Goal: Transaction & Acquisition: Purchase product/service

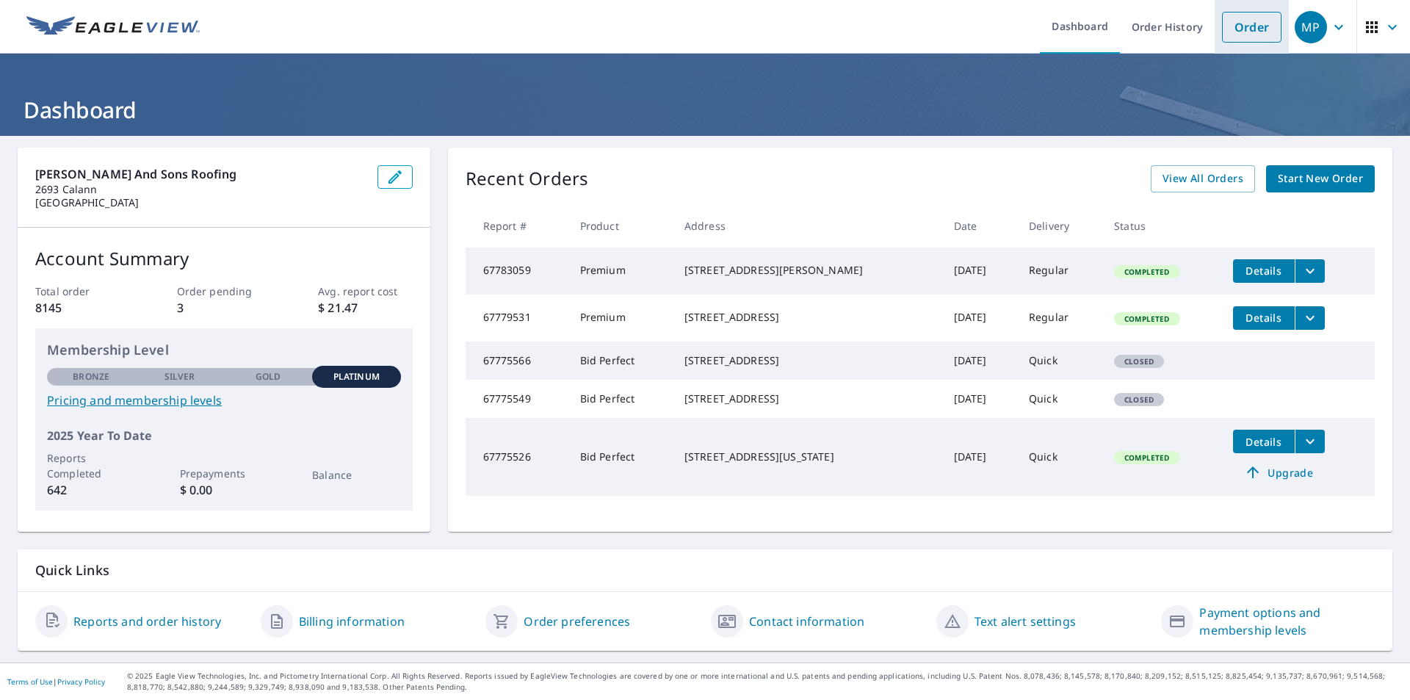
click at [1234, 25] on link "Order" at bounding box center [1251, 27] width 59 height 31
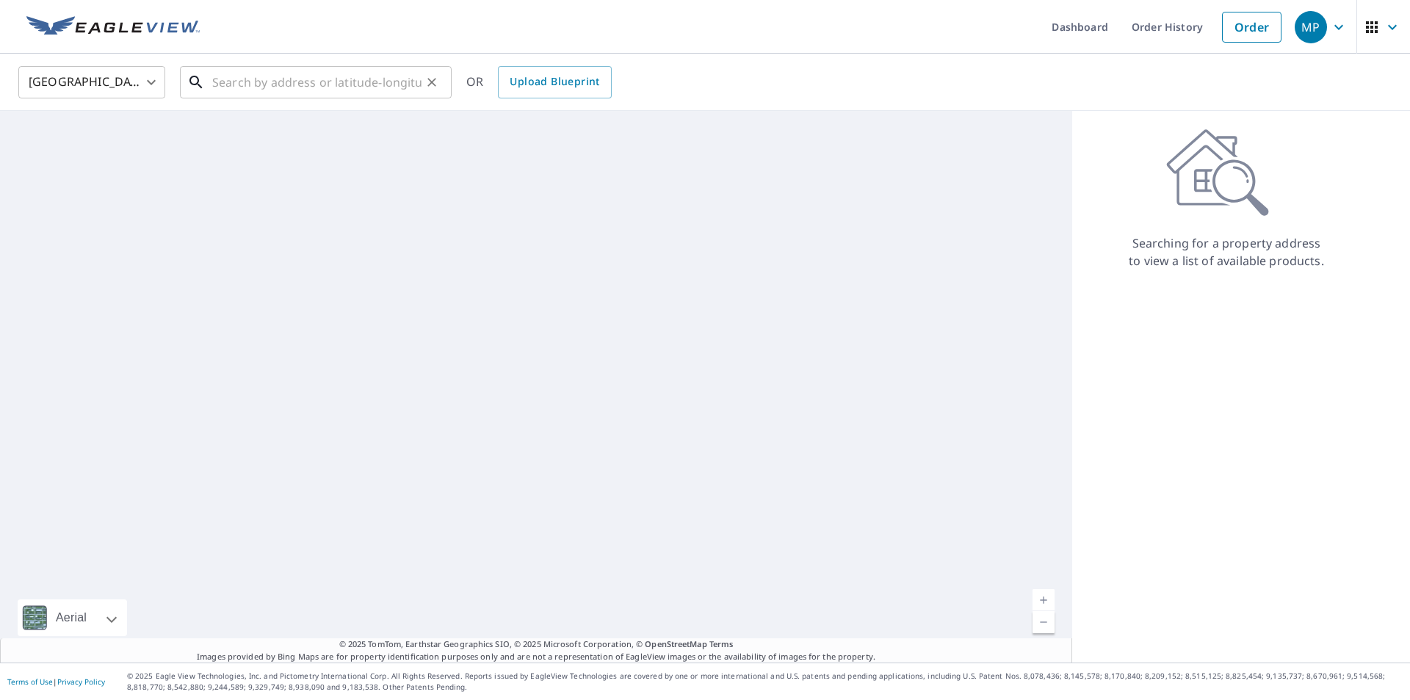
click at [366, 87] on input "text" at bounding box center [316, 82] width 209 height 41
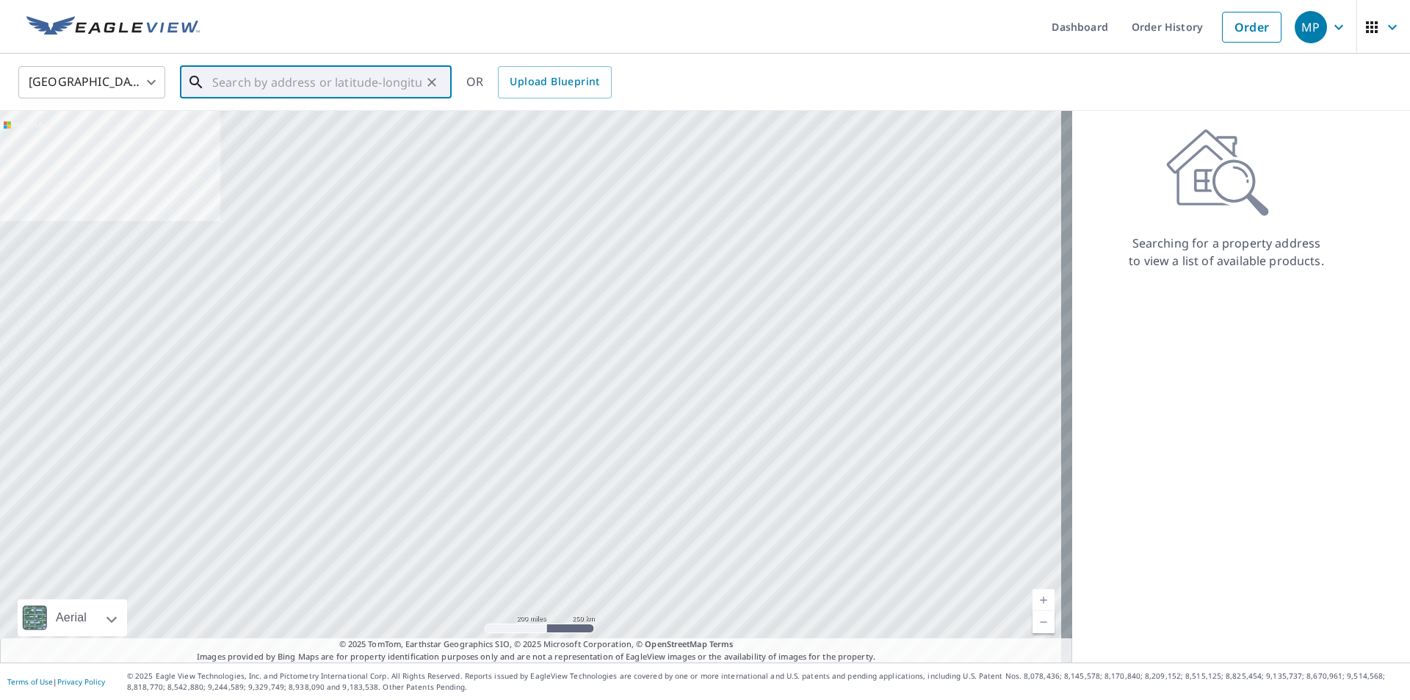
paste input "[STREET_ADDRESS]"
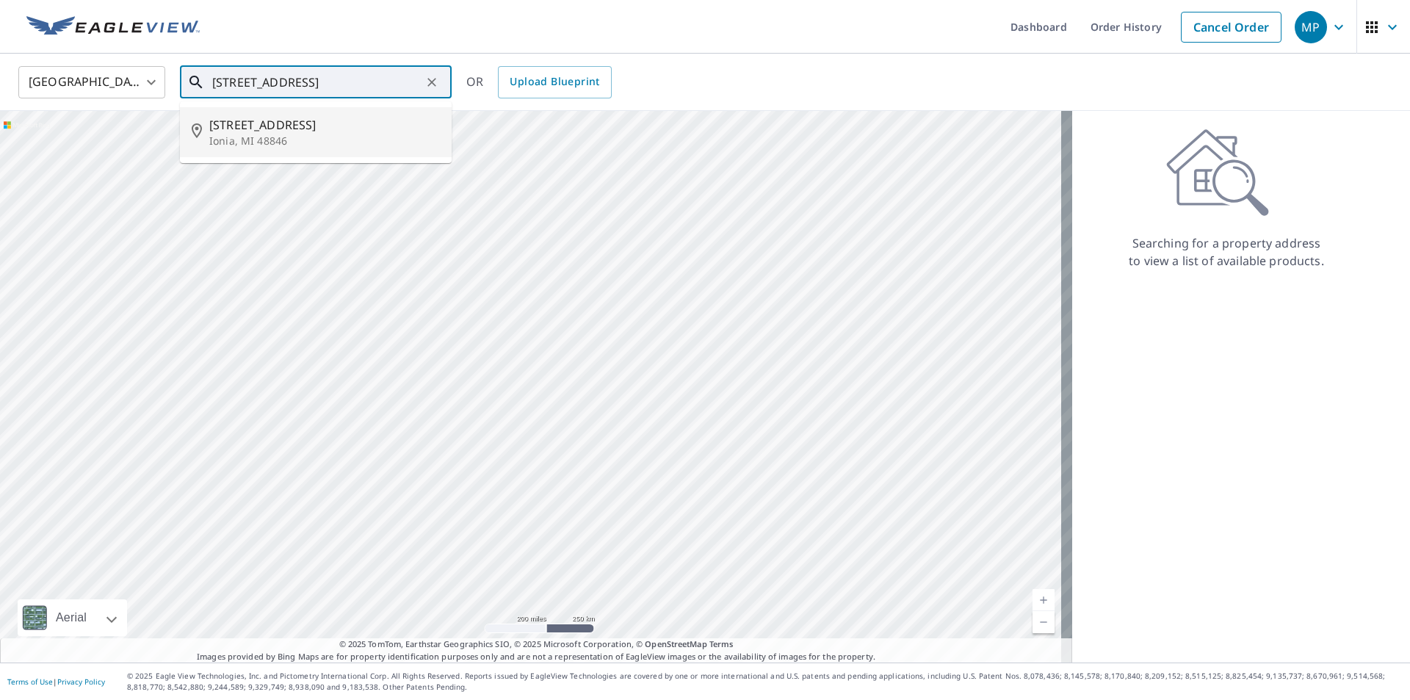
click at [235, 128] on span "[STREET_ADDRESS]" at bounding box center [324, 125] width 231 height 18
type input "[STREET_ADDRESS]"
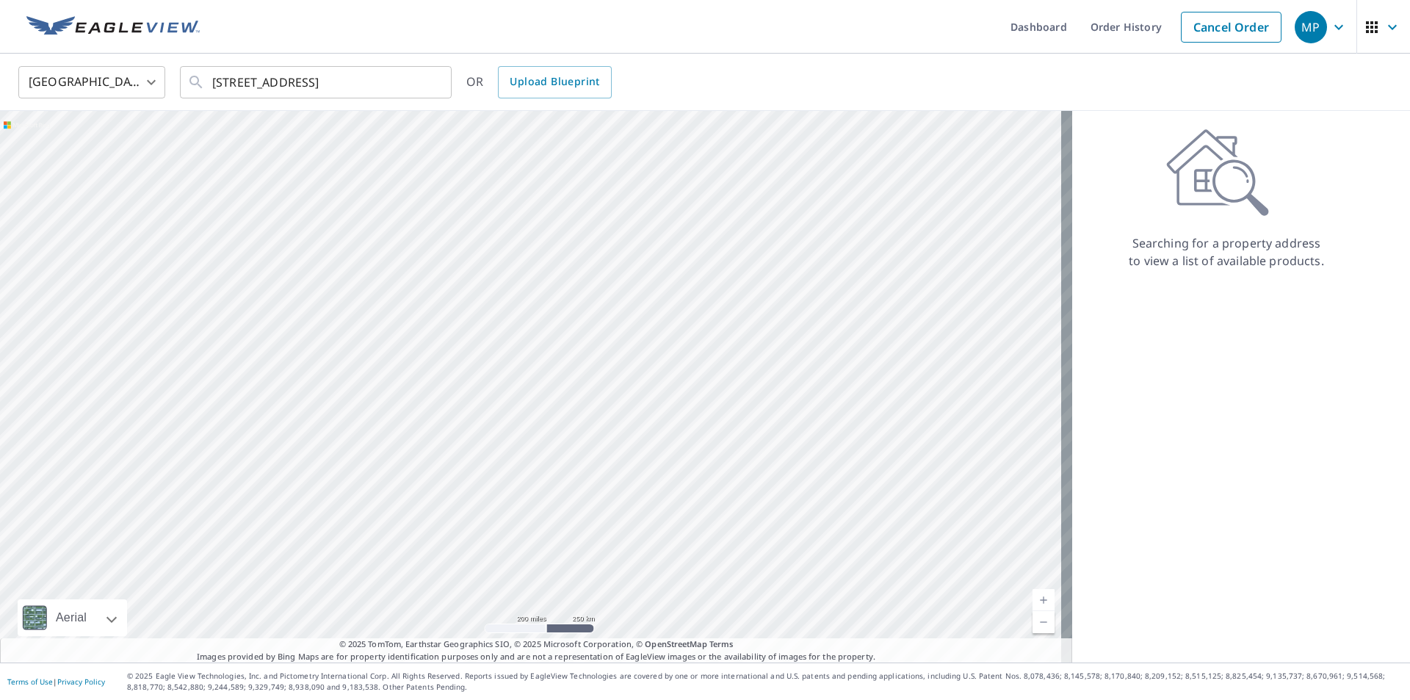
scroll to position [0, 0]
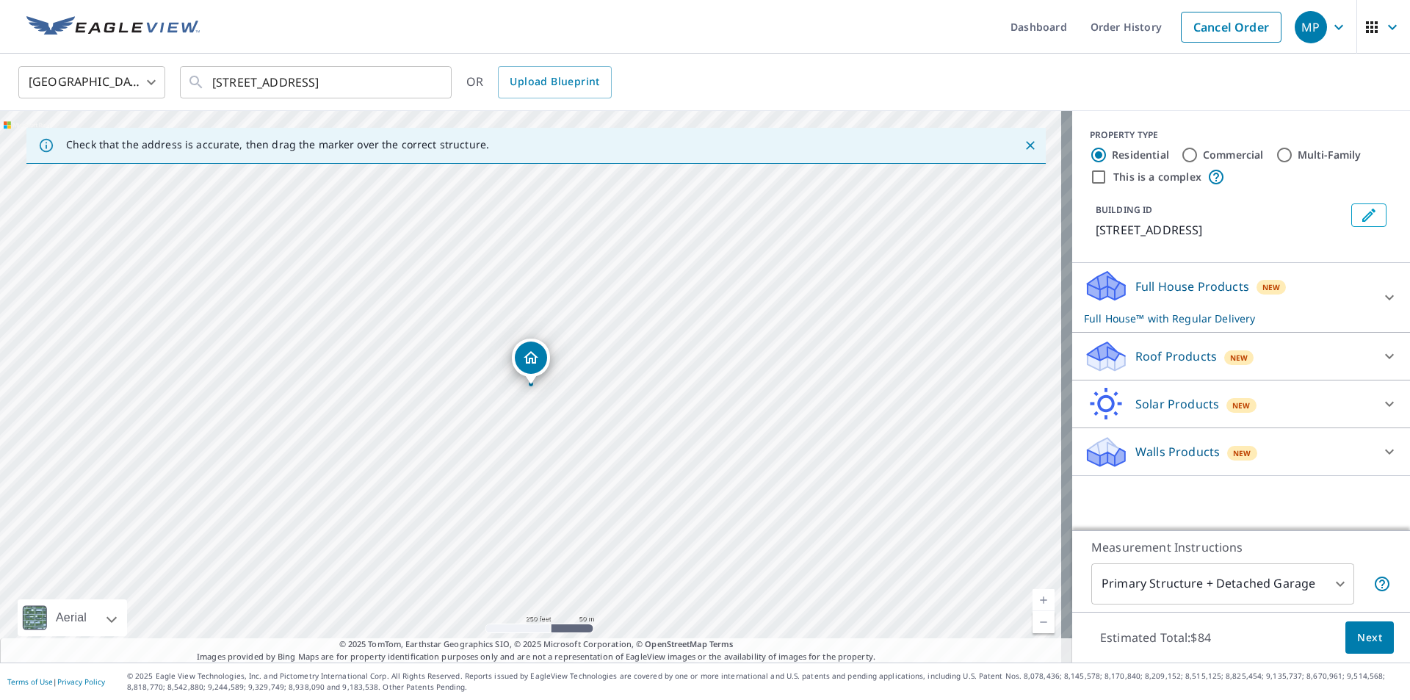
click at [1147, 350] on p "Roof Products" at bounding box center [1176, 356] width 82 height 18
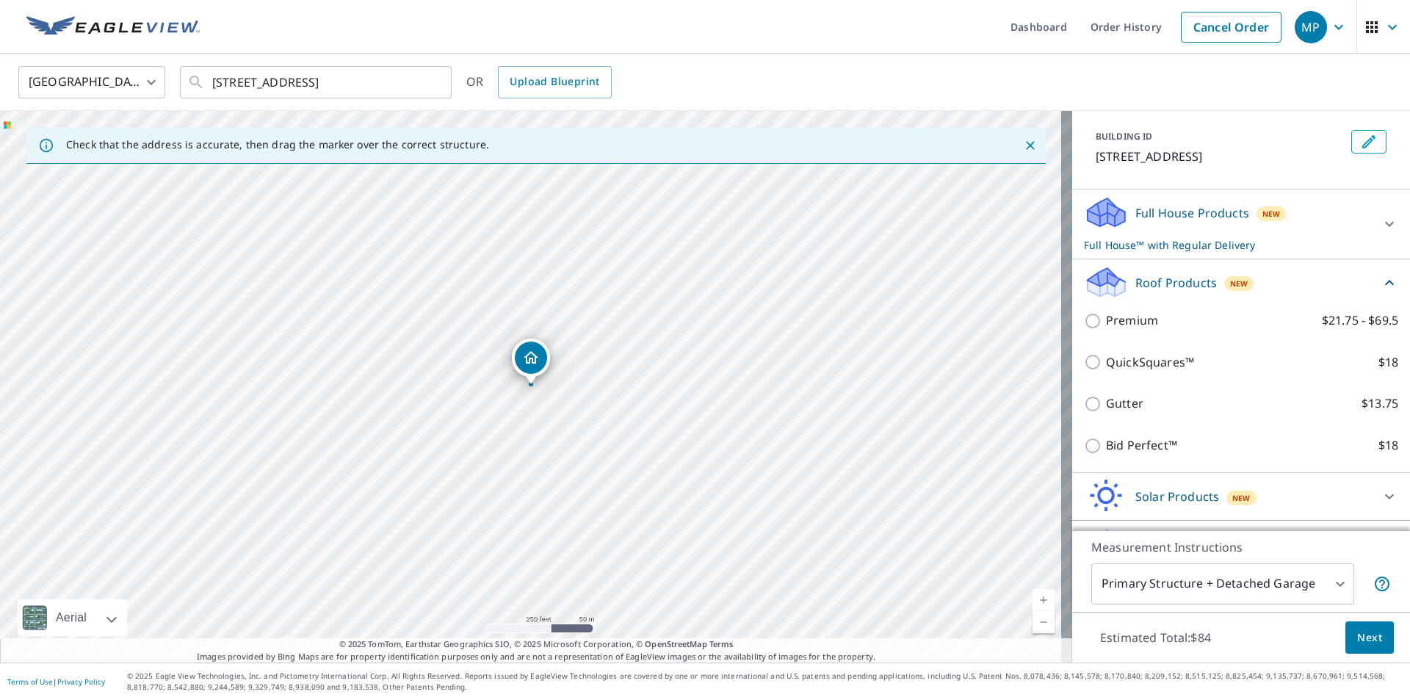
scroll to position [112, 0]
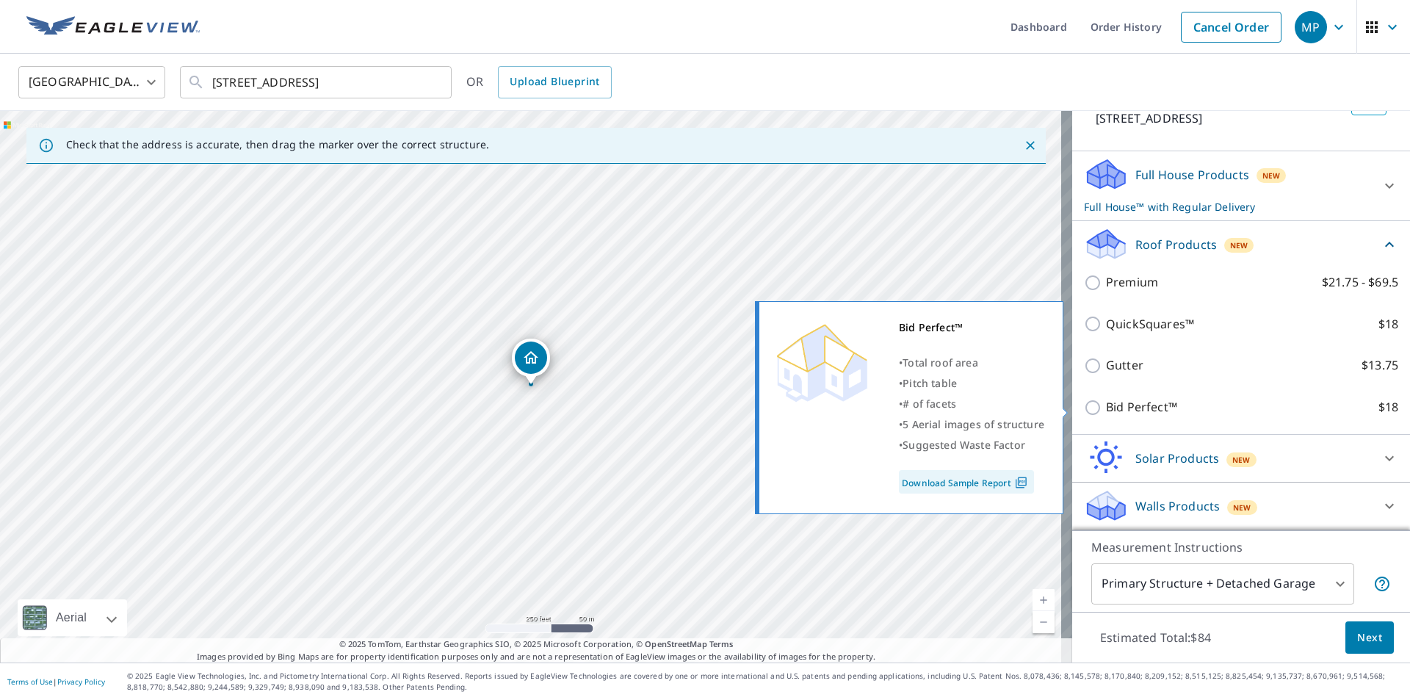
click at [1117, 407] on p "Bid Perfect™" at bounding box center [1141, 407] width 71 height 18
click at [1106, 407] on input "Bid Perfect™ $18" at bounding box center [1095, 408] width 22 height 18
checkbox input "true"
checkbox input "false"
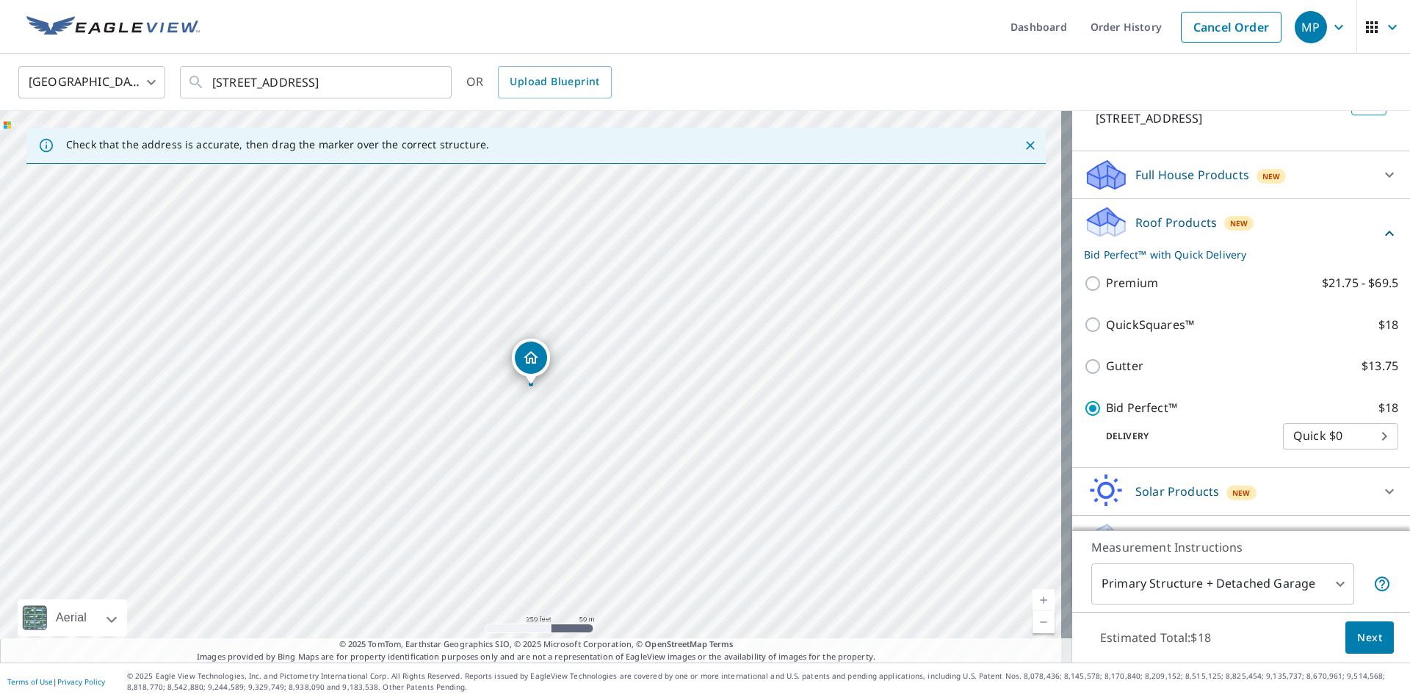
click at [1357, 637] on span "Next" at bounding box center [1369, 638] width 25 height 18
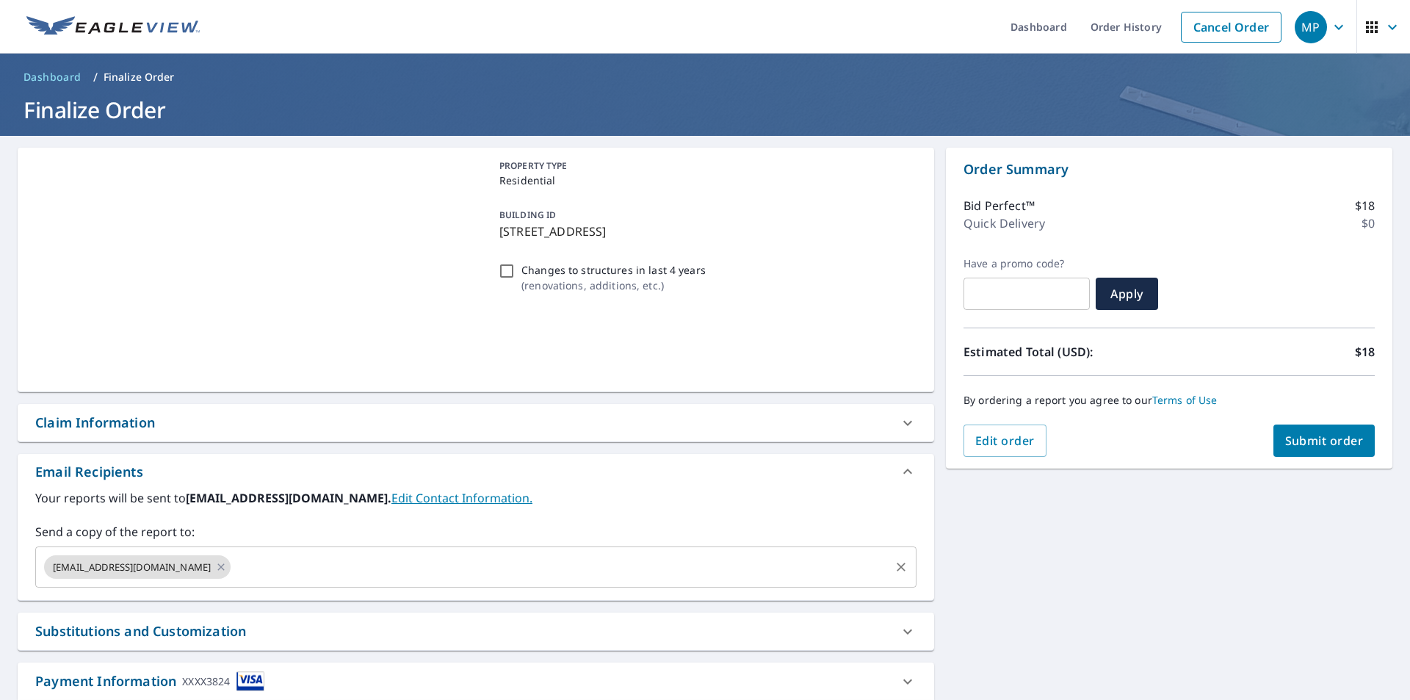
click at [225, 565] on icon at bounding box center [221, 566] width 7 height 7
checkbox input "true"
click at [131, 566] on input "text" at bounding box center [465, 567] width 846 height 28
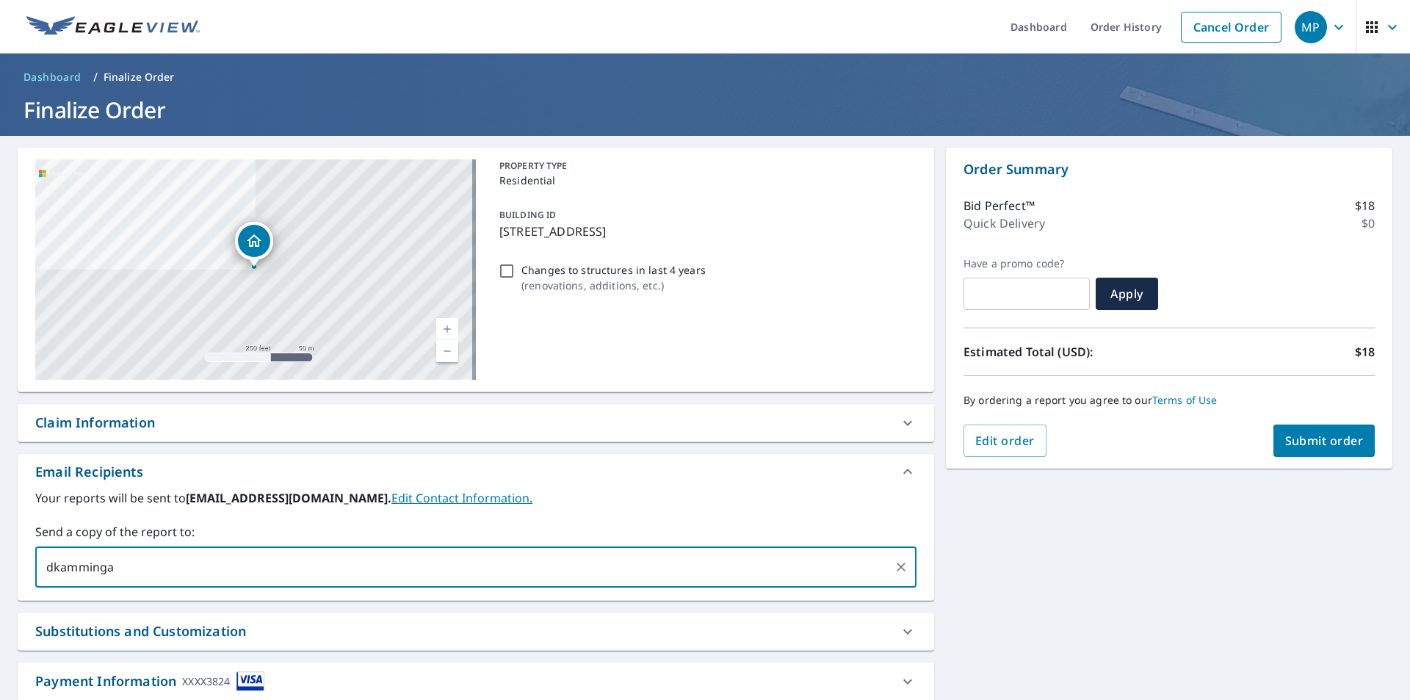
type input "dkamminga"
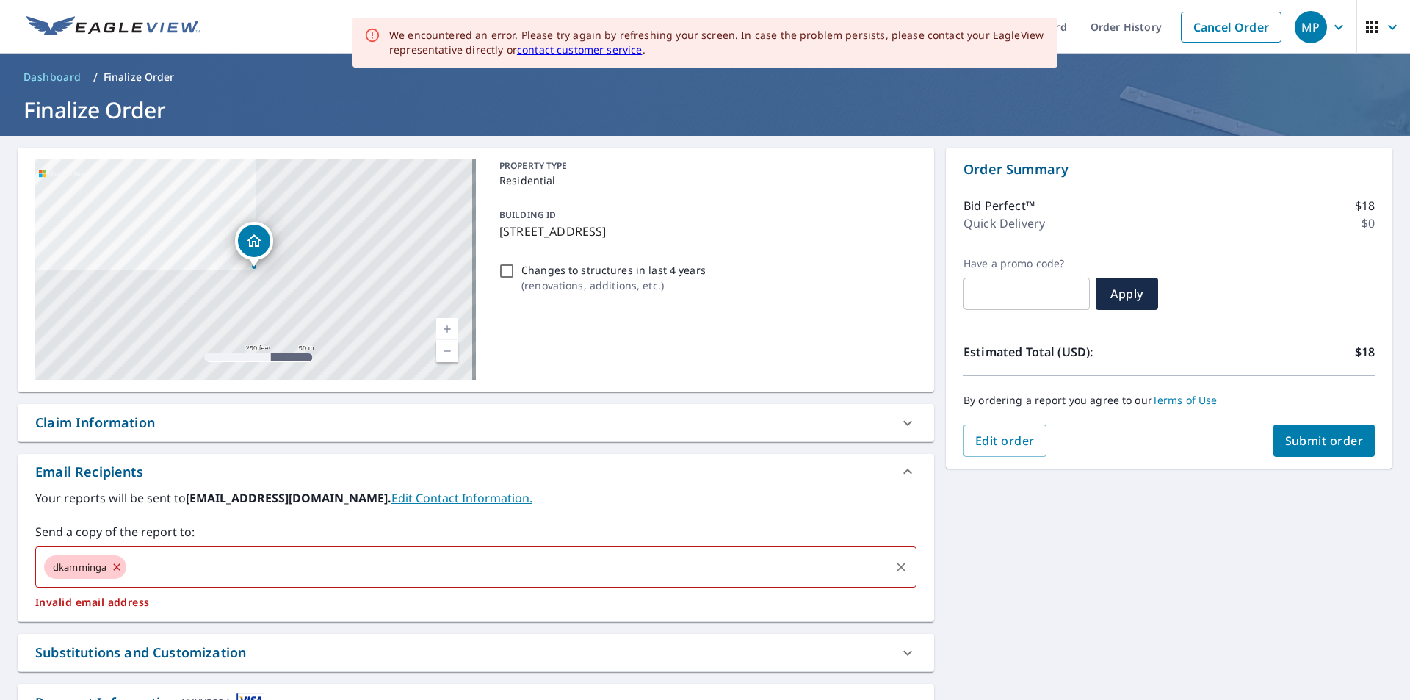
checkbox input "true"
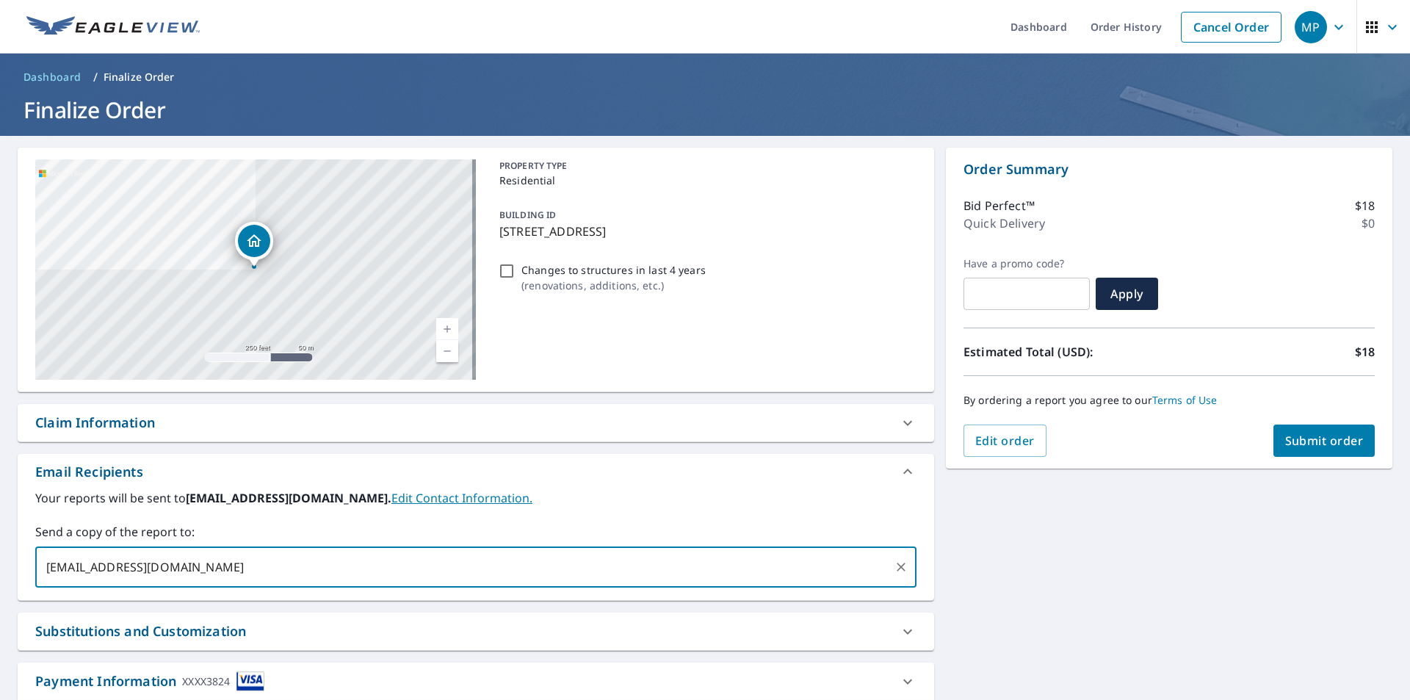
type input "[EMAIL_ADDRESS][DOMAIN_NAME]"
click at [1321, 444] on span "Submit order" at bounding box center [1324, 441] width 79 height 16
checkbox input "true"
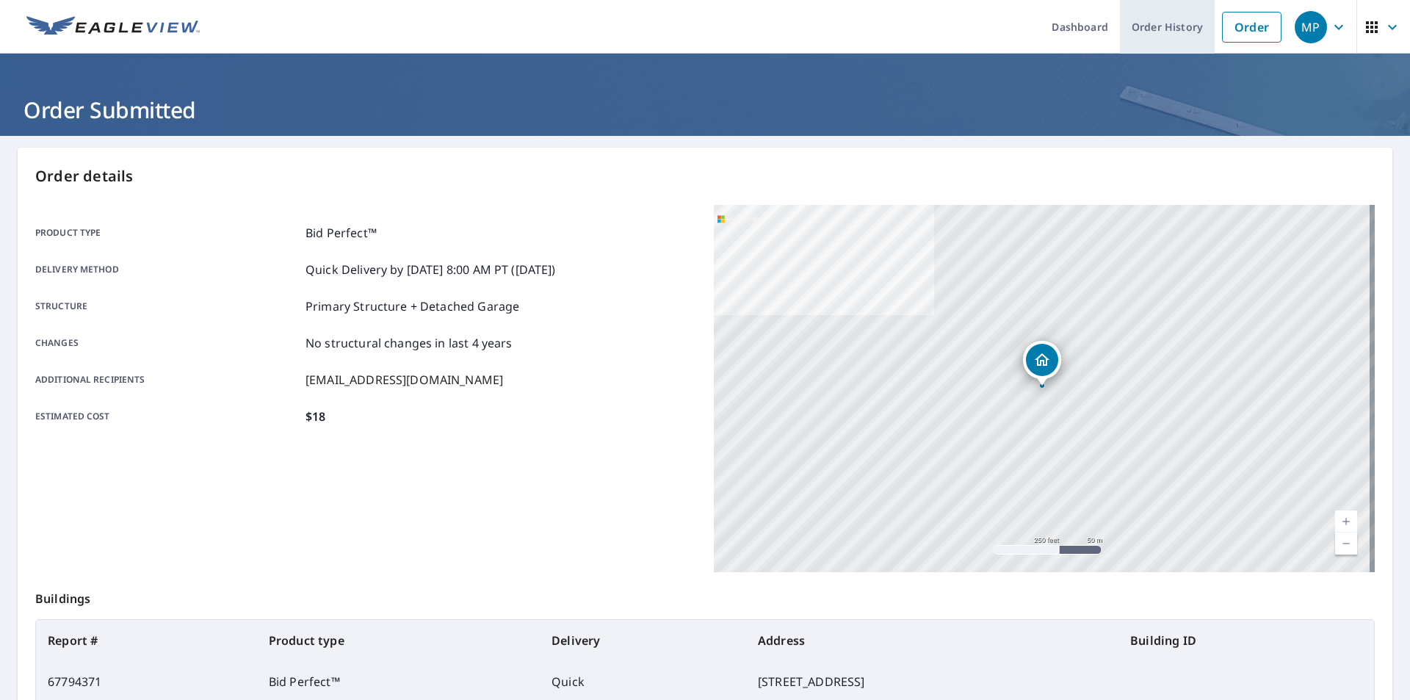
click at [1163, 24] on link "Order History" at bounding box center [1167, 27] width 95 height 54
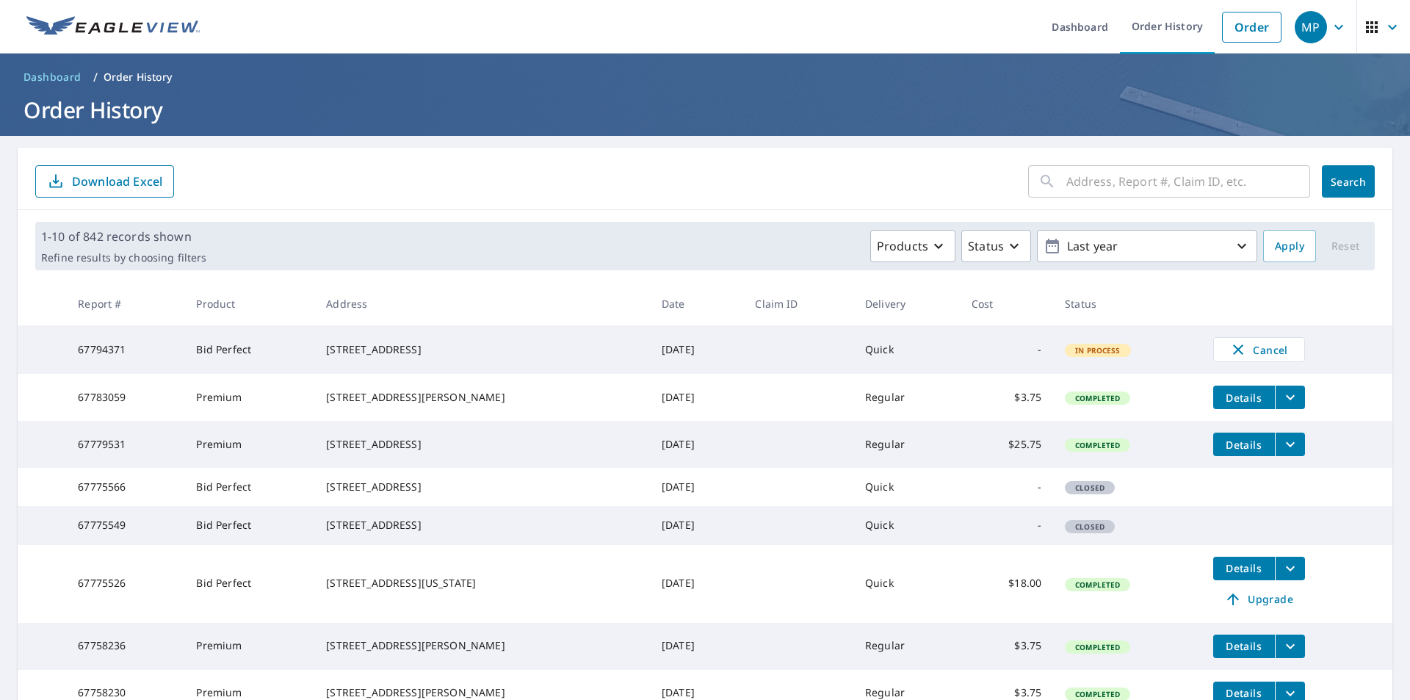
click at [1096, 187] on input "text" at bounding box center [1188, 181] width 244 height 41
paste input "60516147"
type input "60516147"
click at [1343, 188] on span "Search" at bounding box center [1348, 182] width 29 height 14
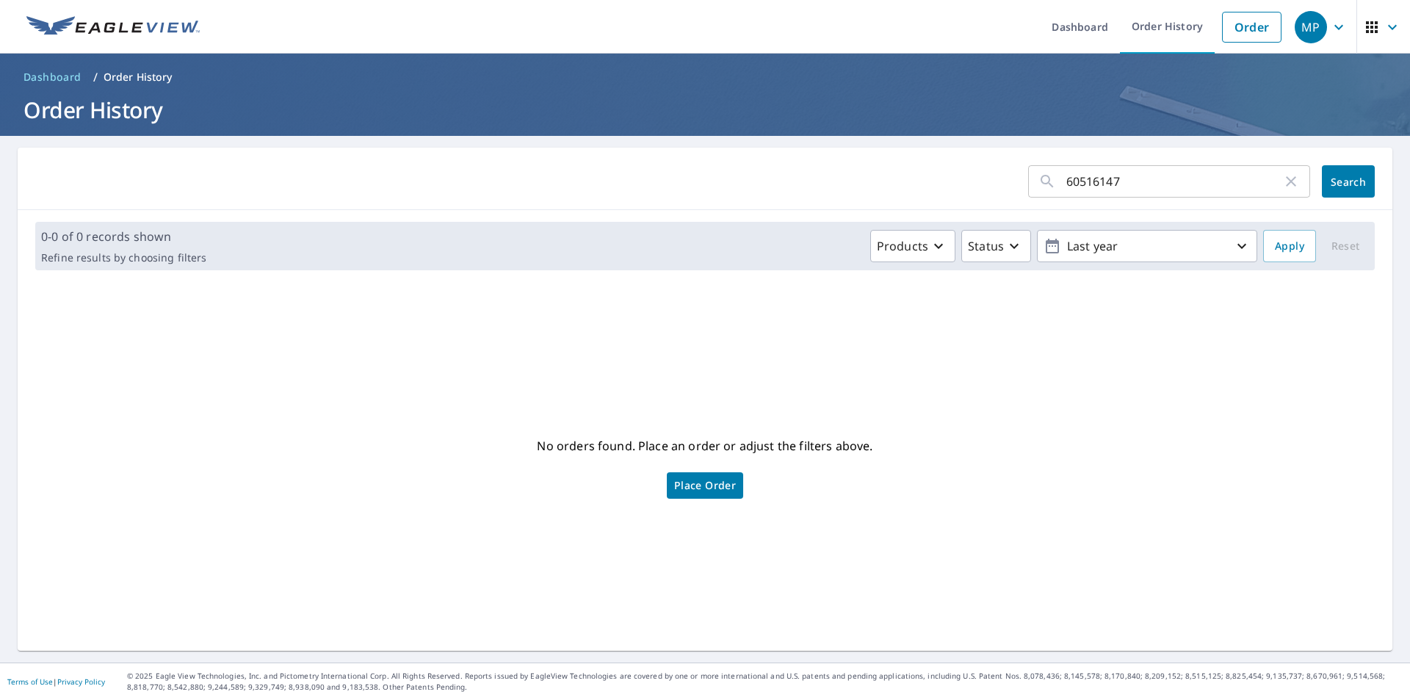
click at [1066, 182] on input "60516147" at bounding box center [1174, 181] width 216 height 41
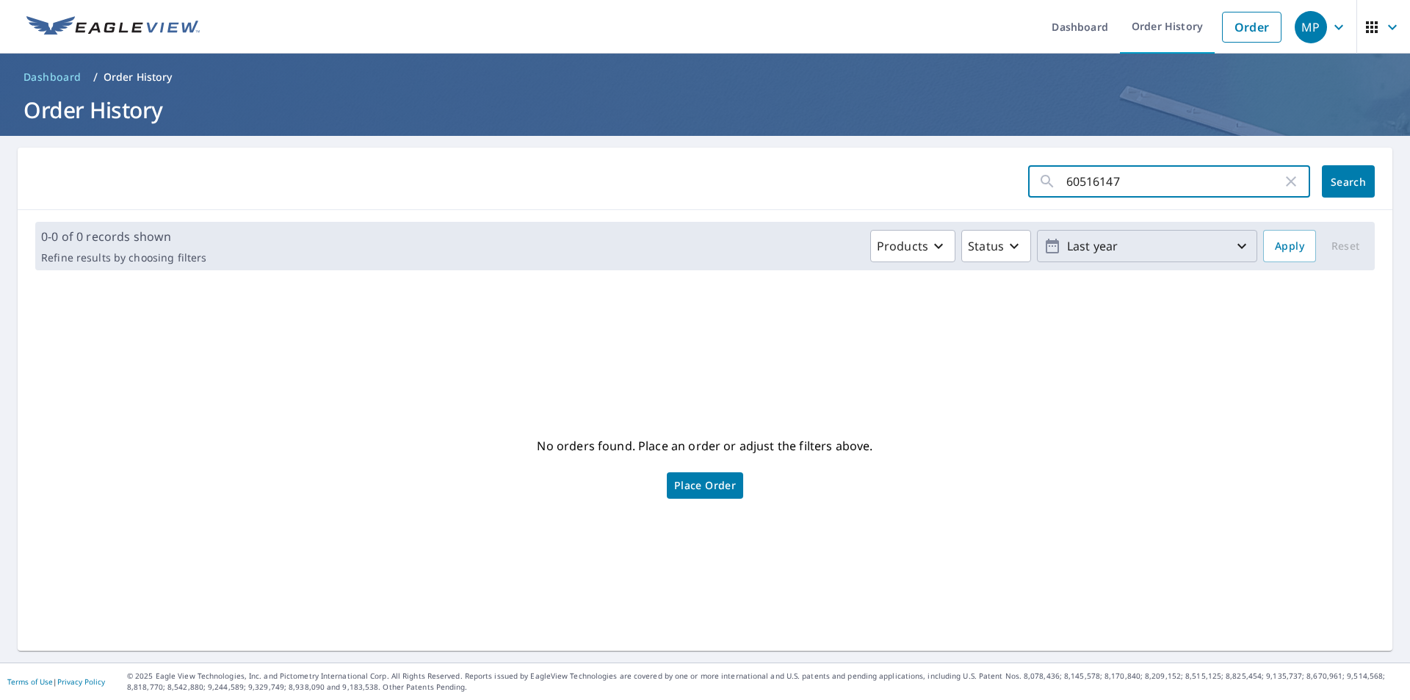
click at [1221, 246] on p "Last year" at bounding box center [1147, 247] width 172 height 26
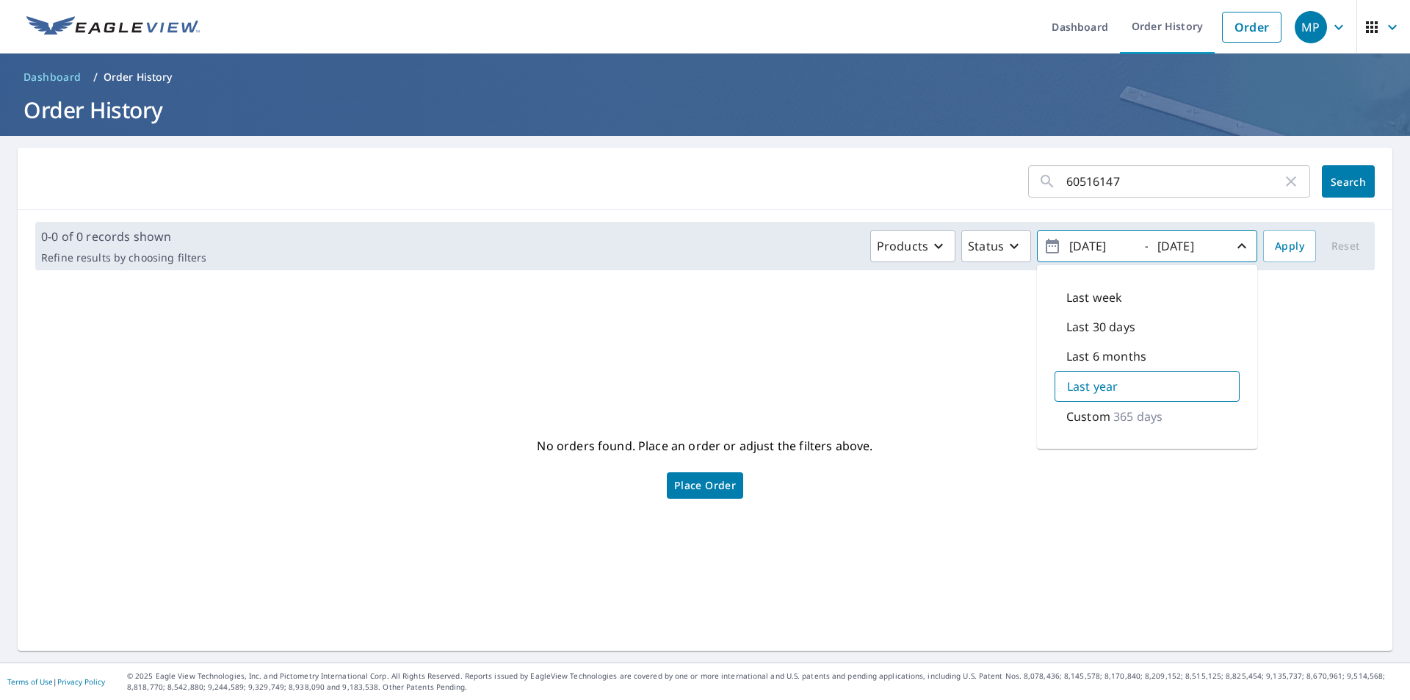
click at [1081, 419] on p "Custom" at bounding box center [1088, 417] width 44 height 18
click at [1103, 240] on input "[DATE]" at bounding box center [1101, 246] width 72 height 24
type input "[DATE]"
click at [1284, 240] on span "Apply" at bounding box center [1289, 246] width 29 height 18
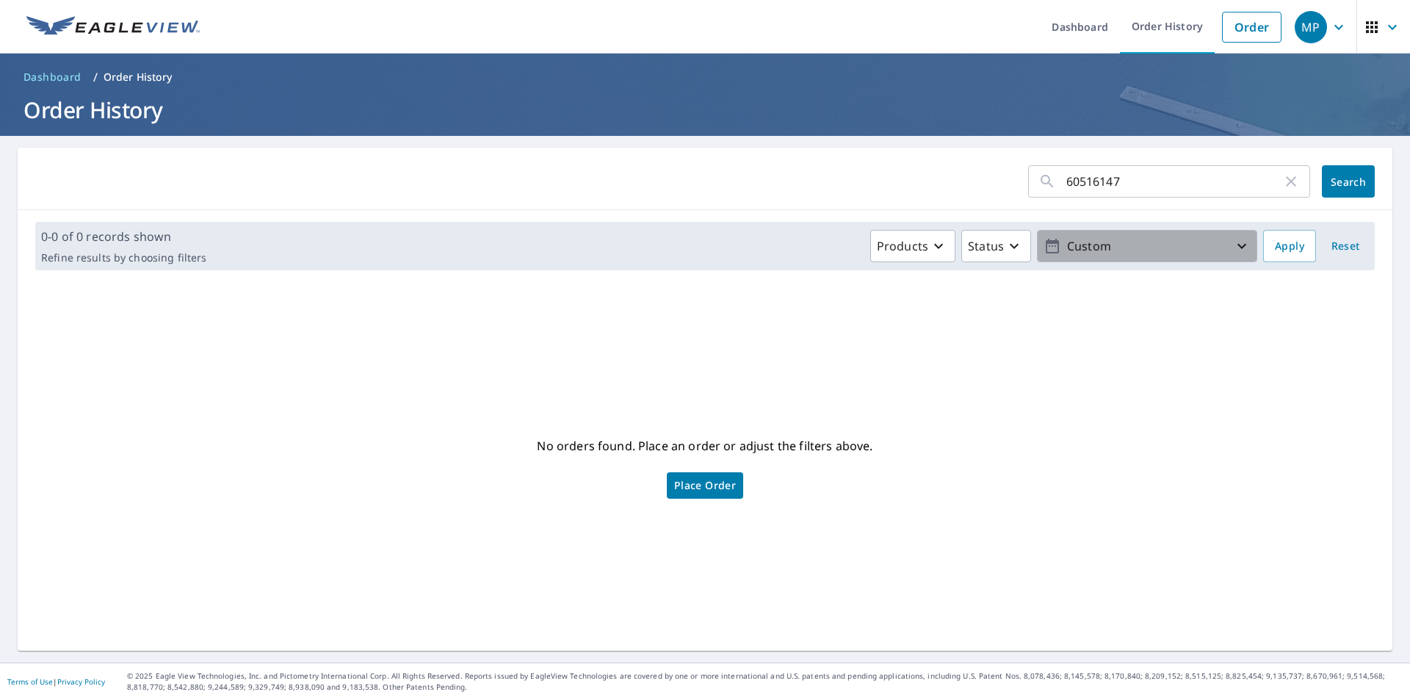
click at [1149, 252] on p "Custom" at bounding box center [1147, 247] width 172 height 26
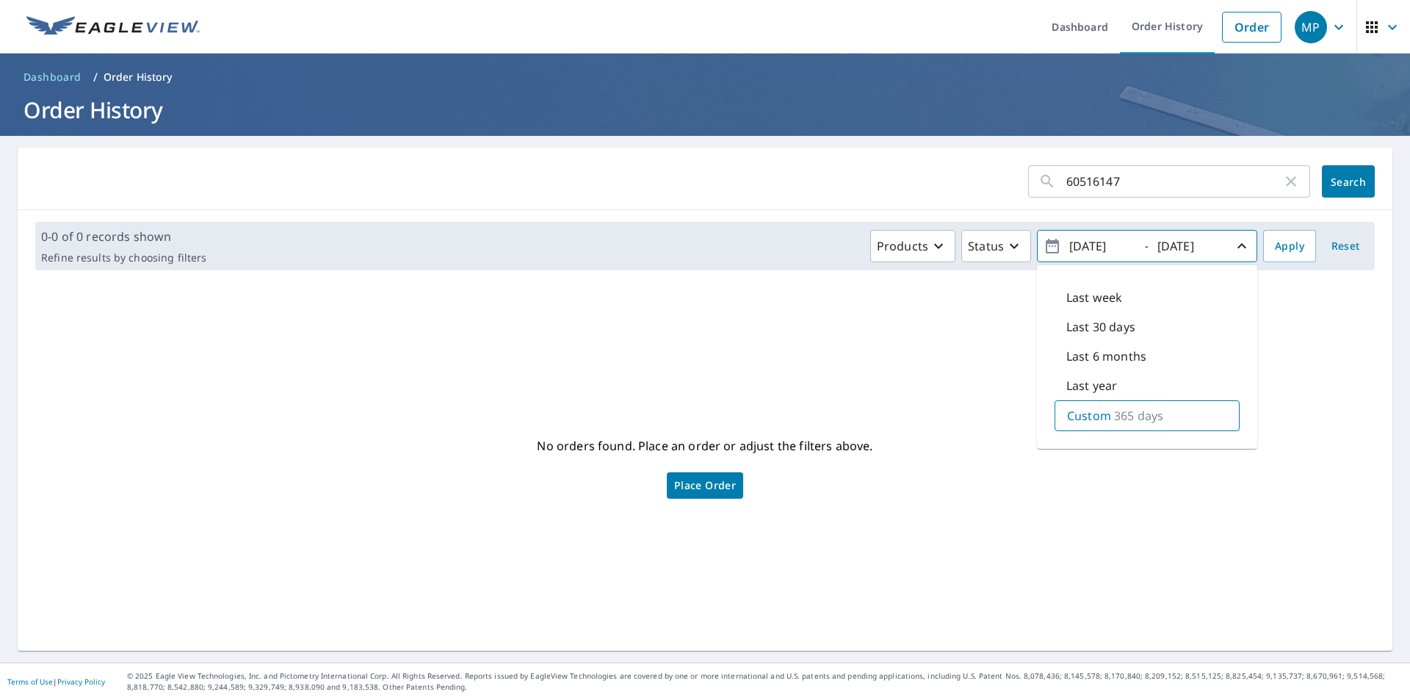
click at [1069, 416] on p "Custom" at bounding box center [1089, 416] width 44 height 18
type input "[DATE]"
click at [1279, 242] on span "Apply" at bounding box center [1289, 246] width 29 height 18
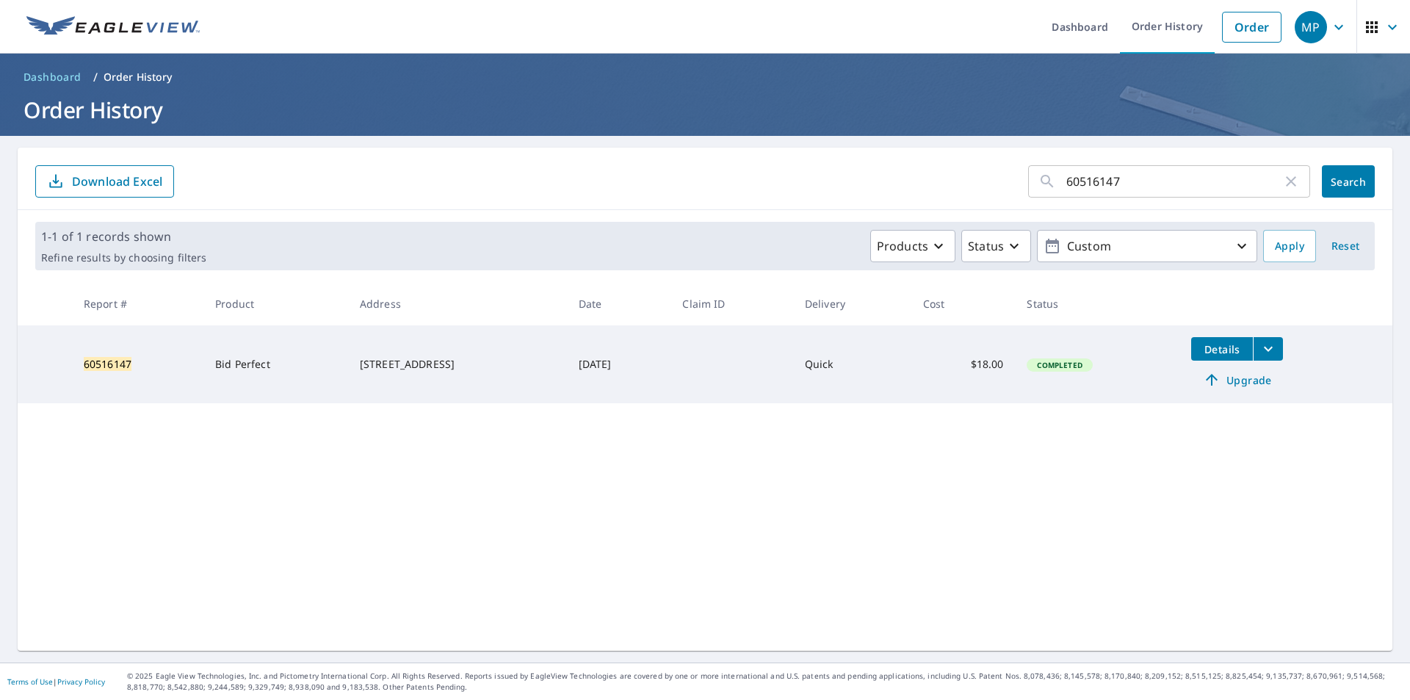
click at [1237, 381] on span "Upgrade" at bounding box center [1237, 380] width 74 height 18
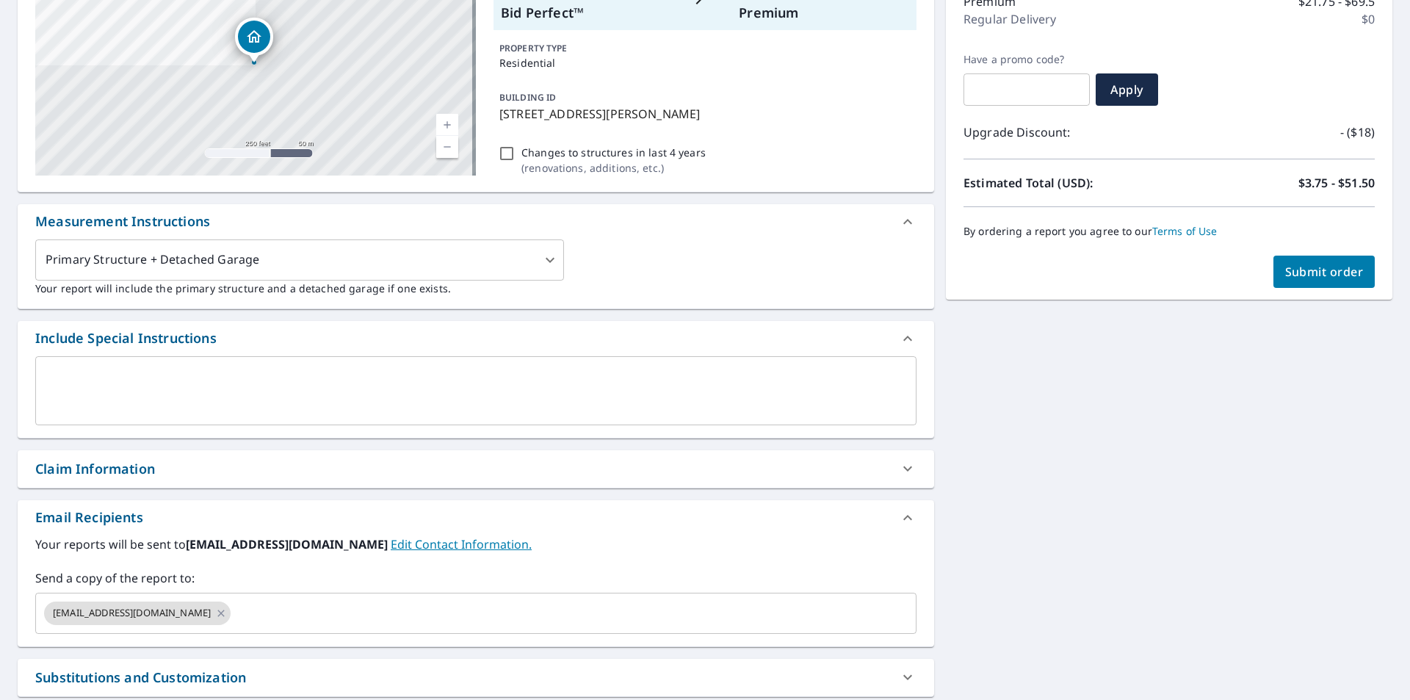
scroll to position [220, 0]
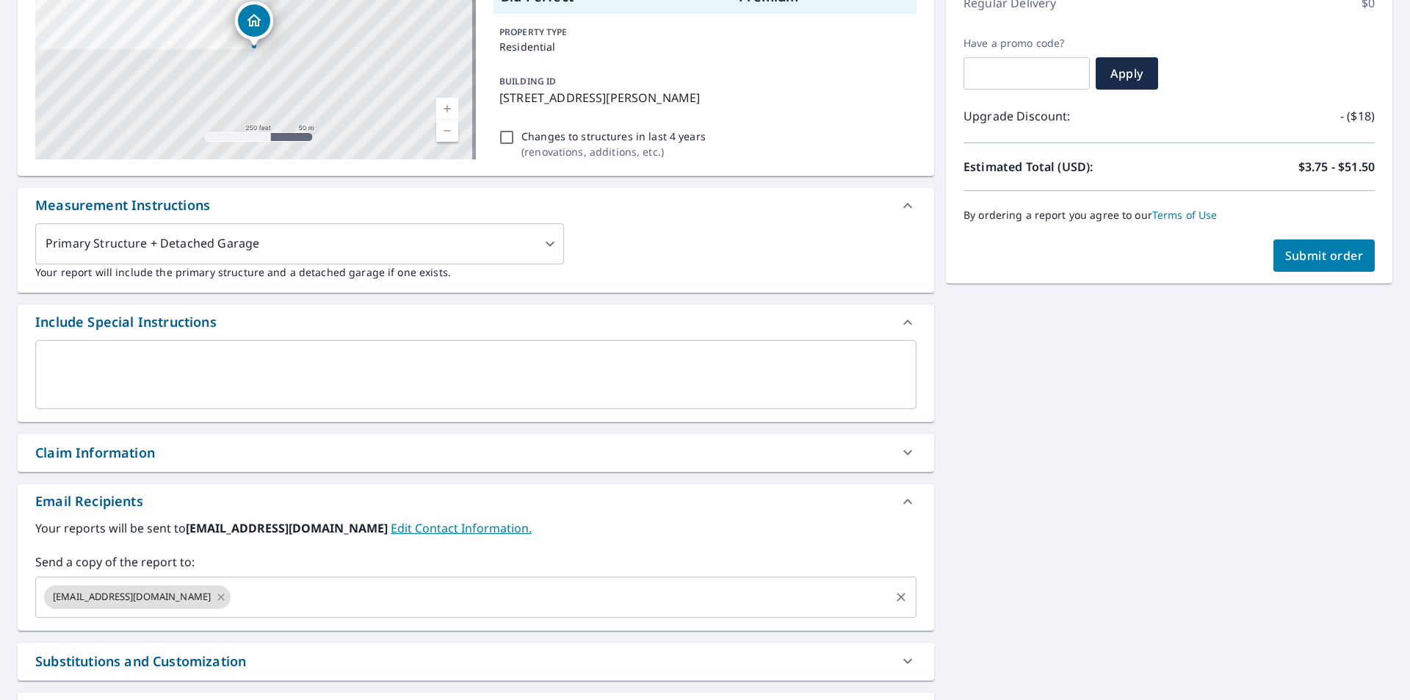
click at [227, 596] on icon at bounding box center [221, 597] width 12 height 16
click at [150, 597] on input "text" at bounding box center [465, 597] width 846 height 28
click at [1302, 261] on span "Submit order" at bounding box center [1324, 255] width 79 height 16
checkbox input "true"
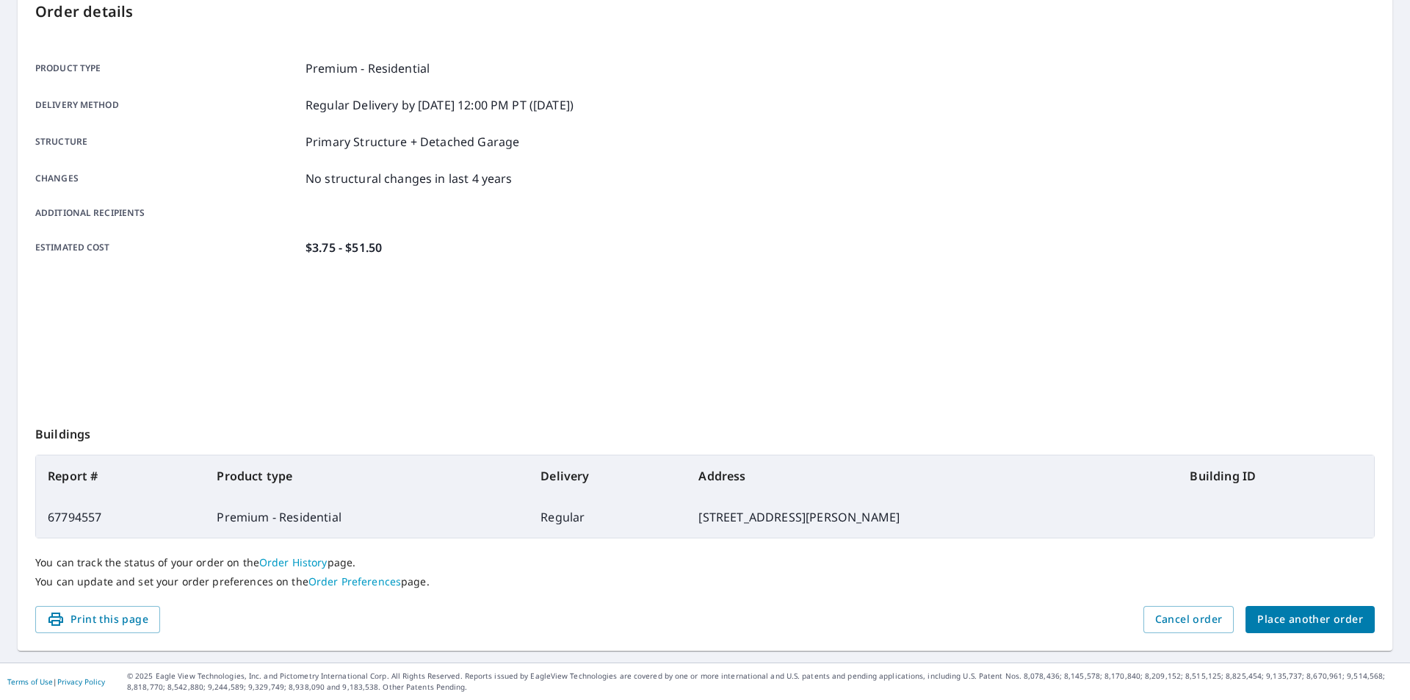
scroll to position [165, 0]
